Goal: Transaction & Acquisition: Purchase product/service

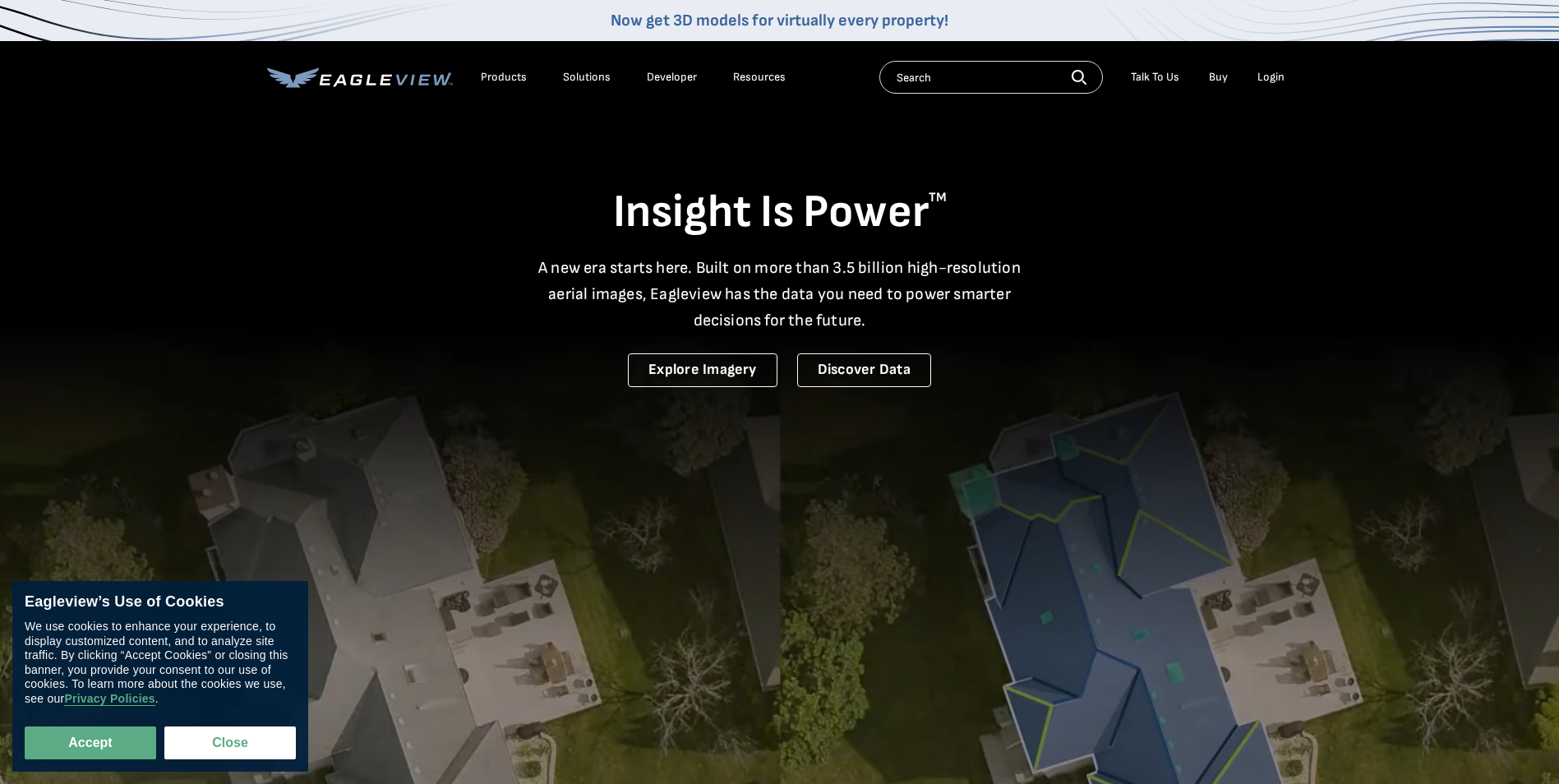
click at [1269, 74] on div "Login" at bounding box center [1271, 77] width 28 height 15
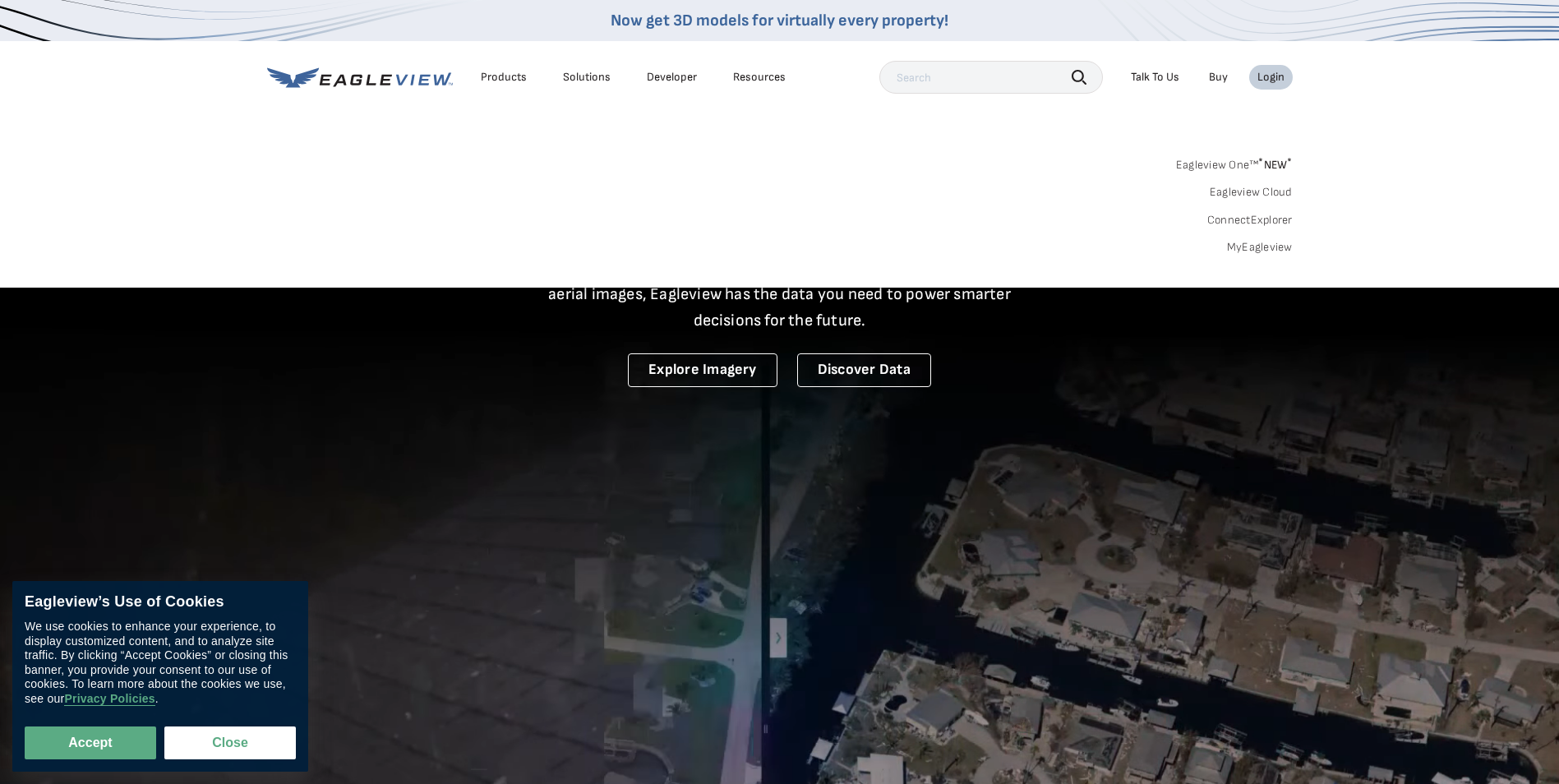
click at [1253, 248] on link "MyEagleview" at bounding box center [1260, 247] width 65 height 15
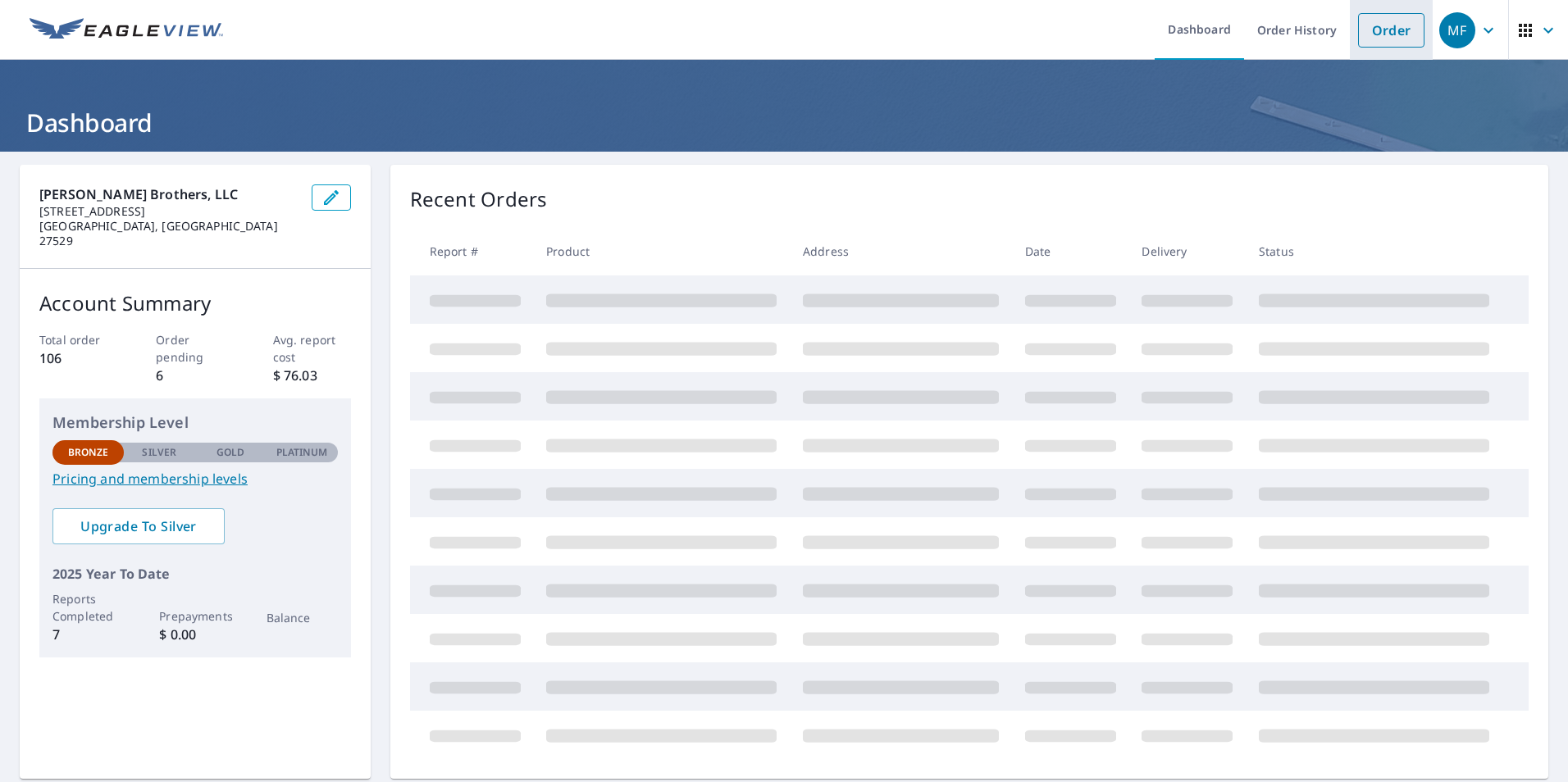
click at [1371, 34] on link "Order" at bounding box center [1390, 30] width 66 height 34
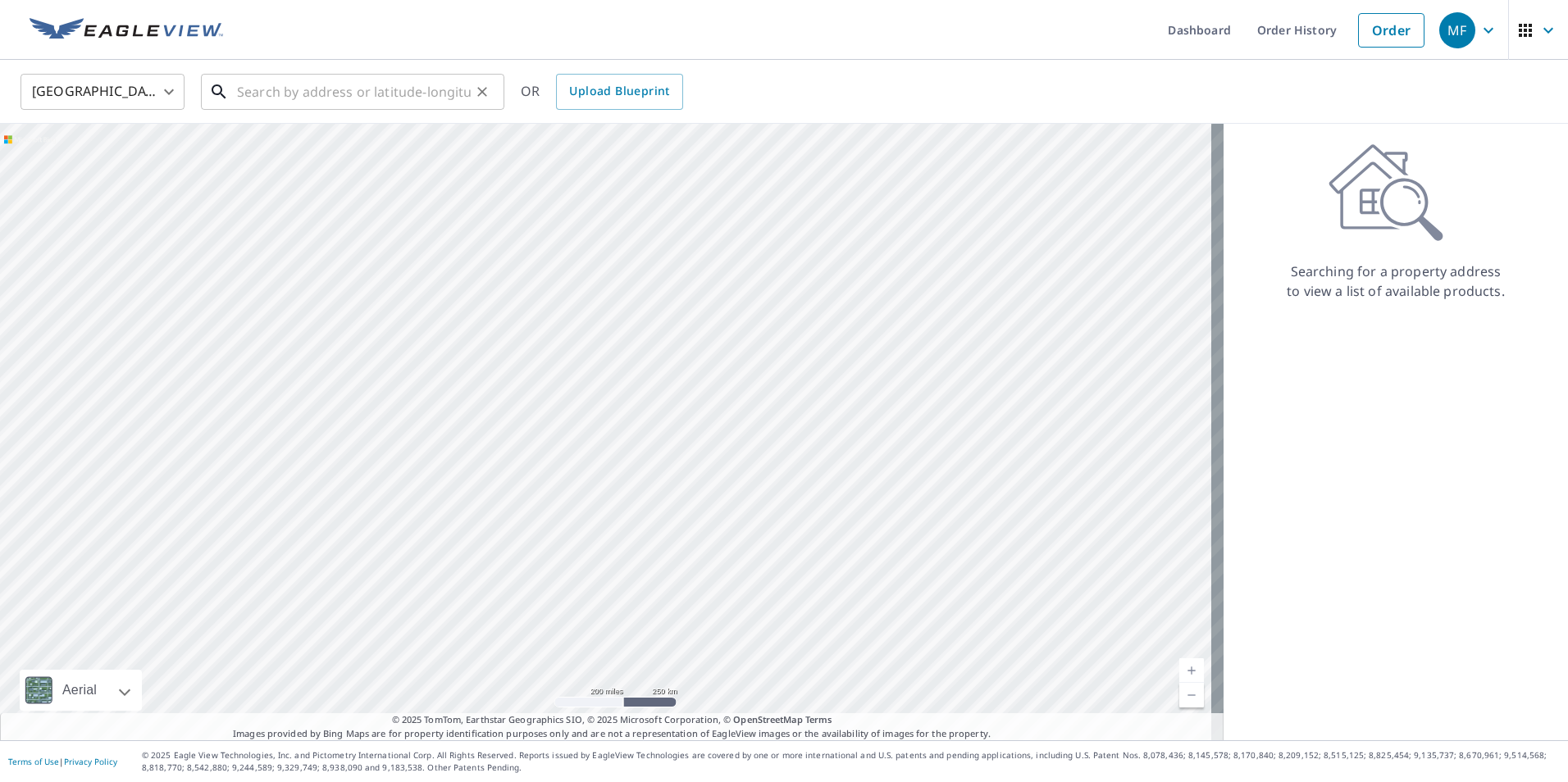
click at [262, 91] on input "text" at bounding box center [353, 92] width 233 height 46
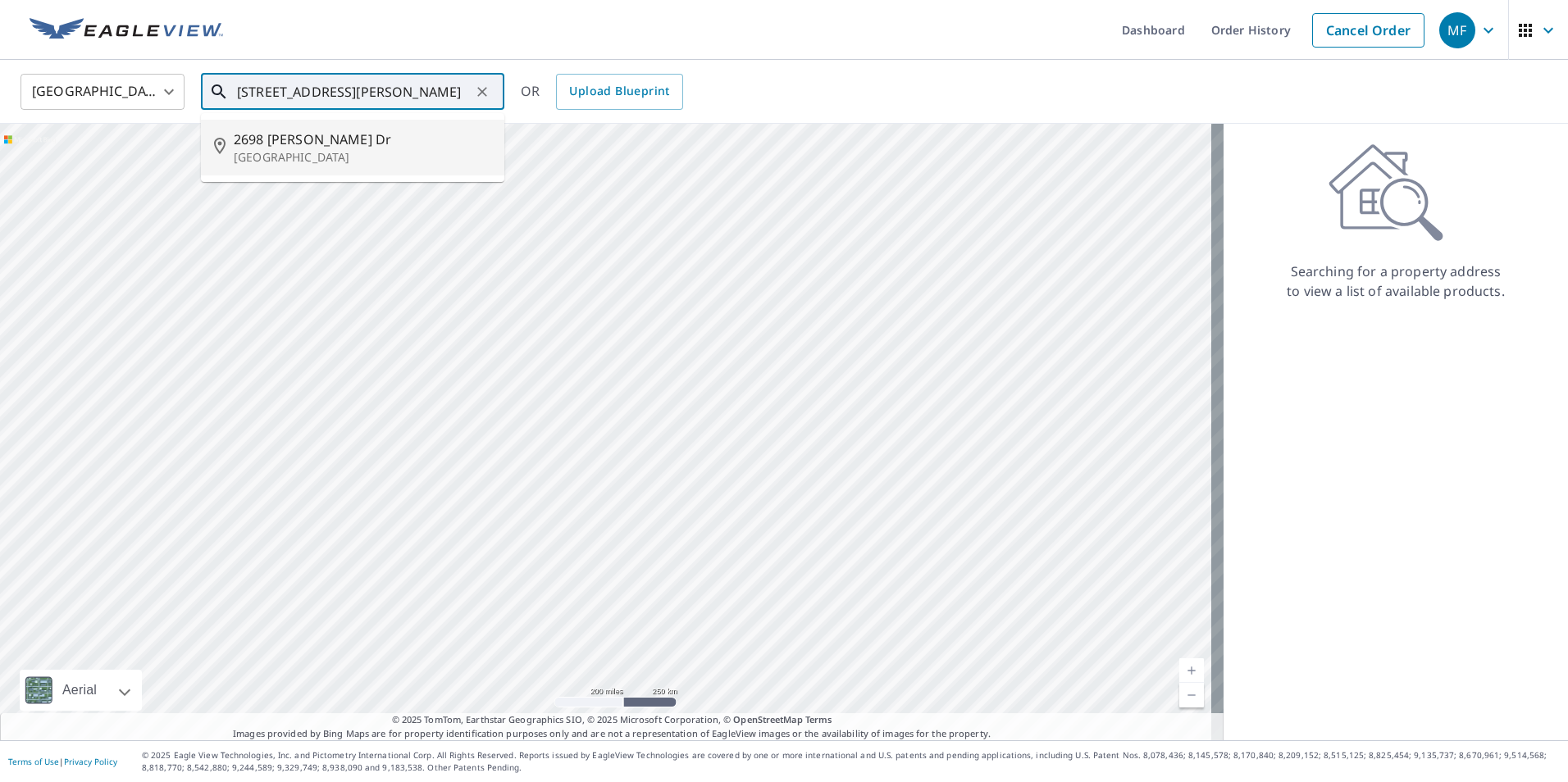
click at [292, 141] on span "2698 Leo Dr" at bounding box center [362, 139] width 257 height 20
type input "2698 Leo Dr Greensboro, NC 27405"
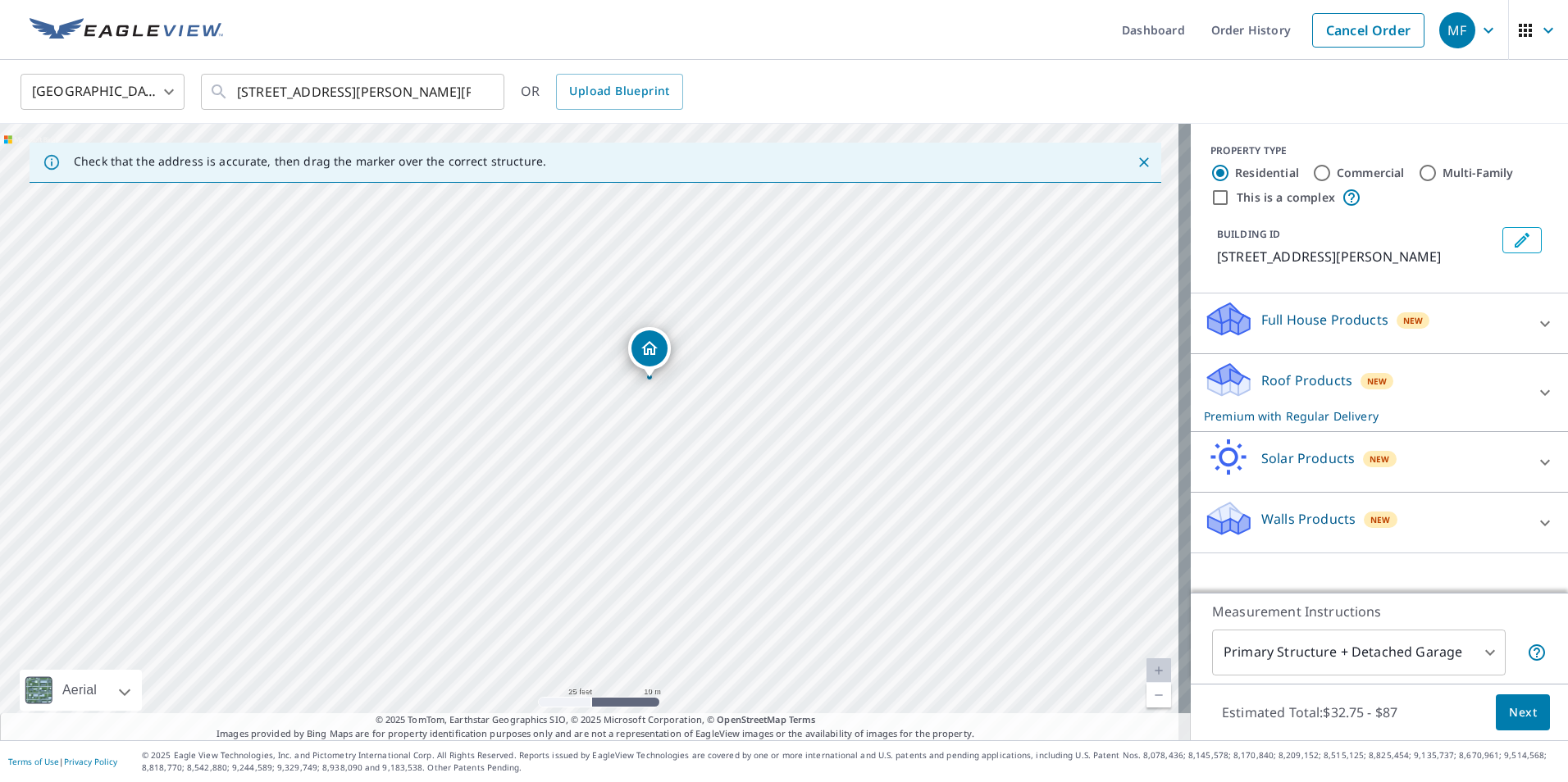
click at [1535, 397] on icon at bounding box center [1544, 392] width 20 height 20
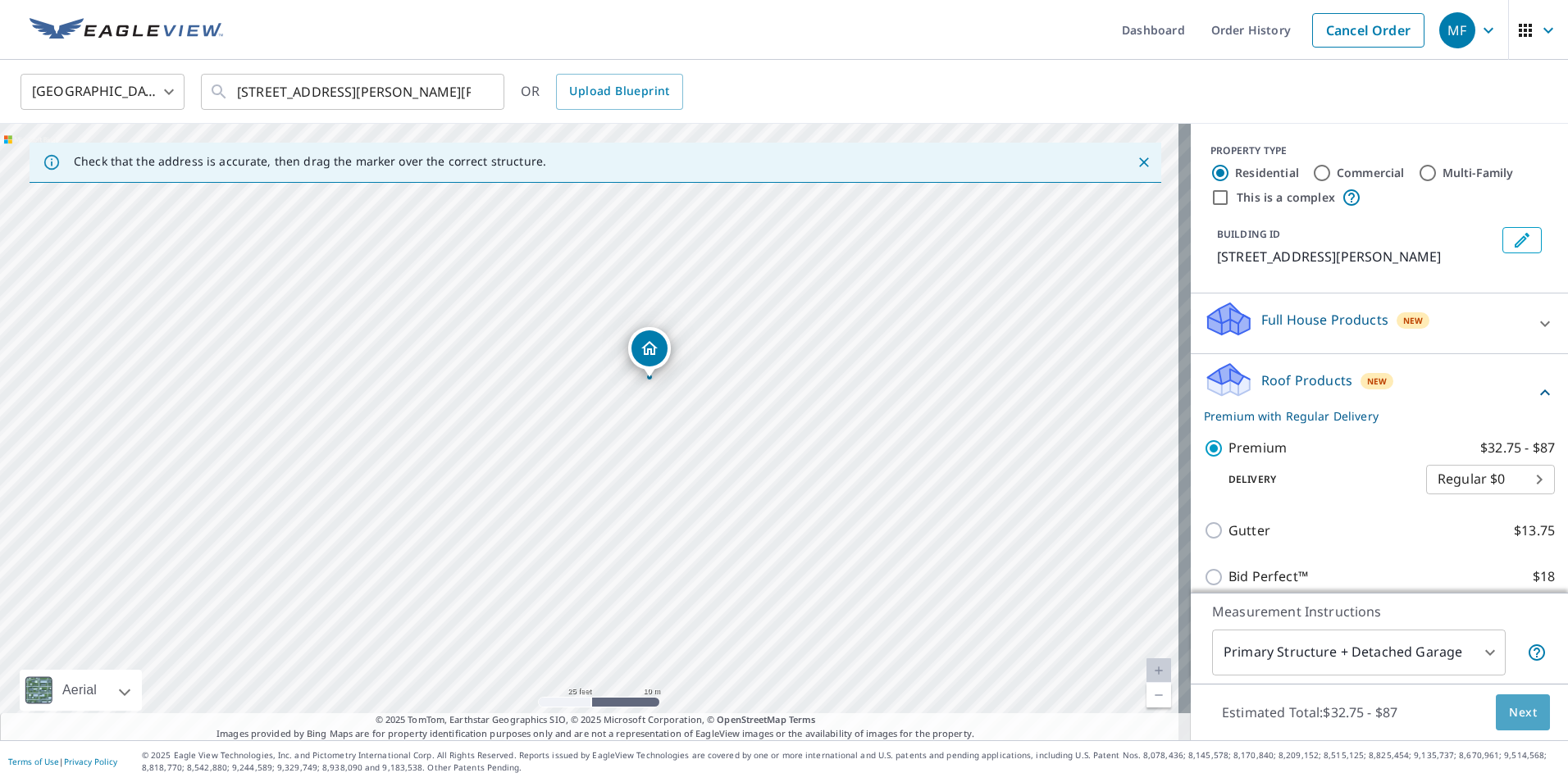
click at [1509, 721] on span "Next" at bounding box center [1523, 713] width 27 height 21
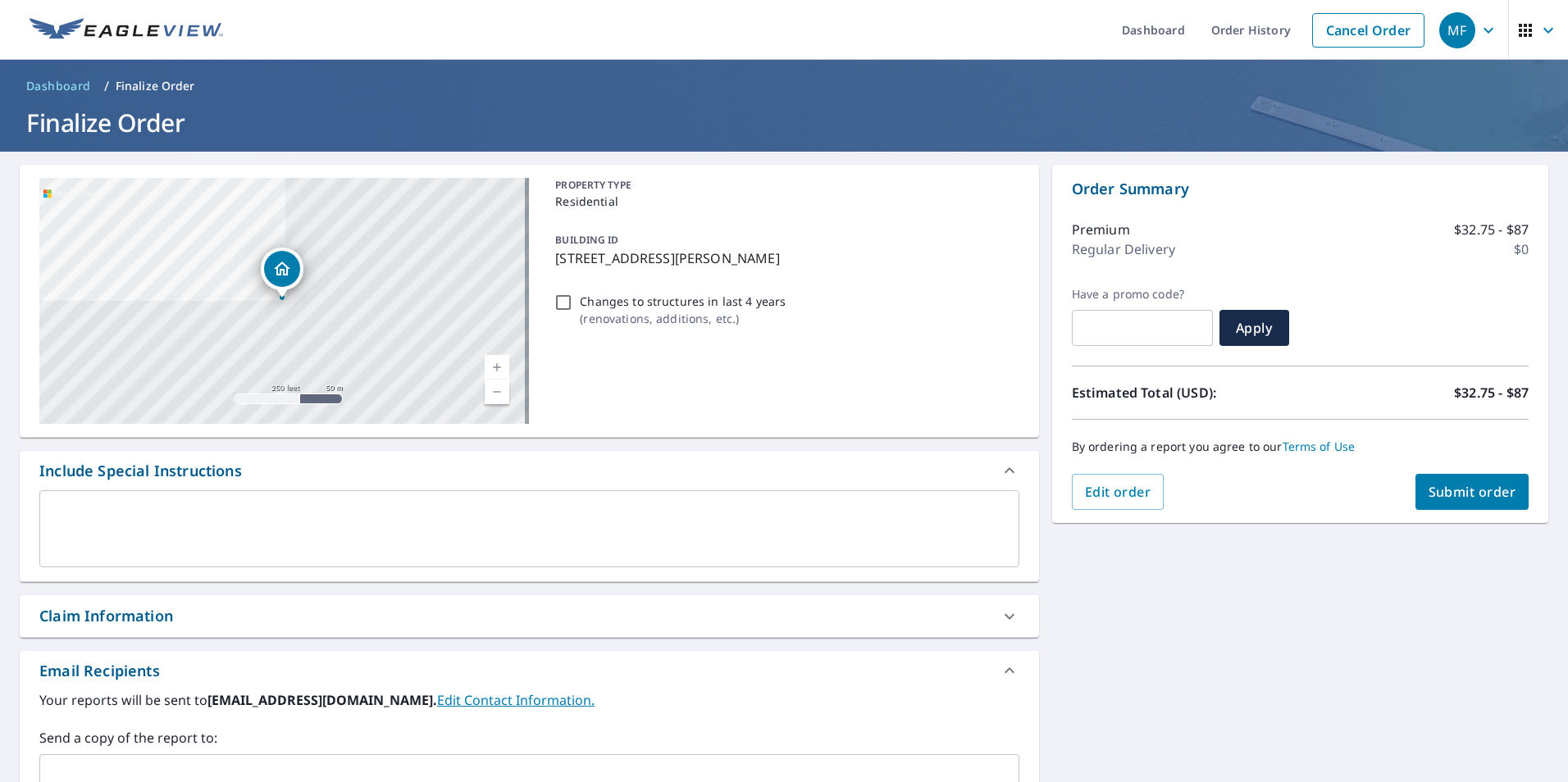
click at [1459, 496] on span "Submit order" at bounding box center [1472, 491] width 87 height 18
